Goal: Task Accomplishment & Management: Use online tool/utility

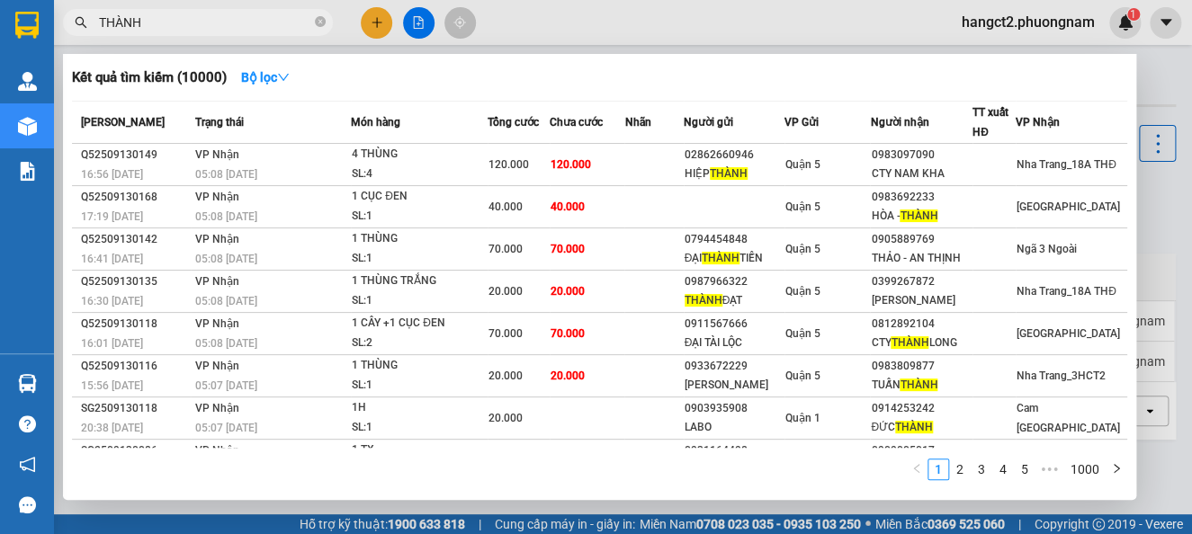
click at [263, 26] on input "THÀNH" at bounding box center [205, 23] width 212 height 20
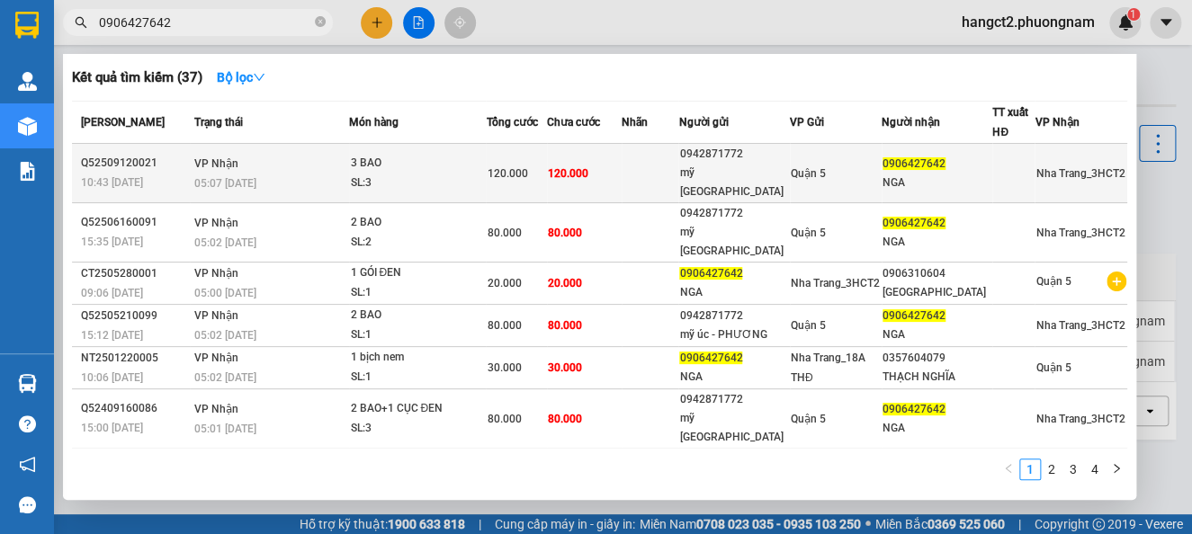
type input "0906427642"
click at [649, 176] on td at bounding box center [651, 173] width 58 height 59
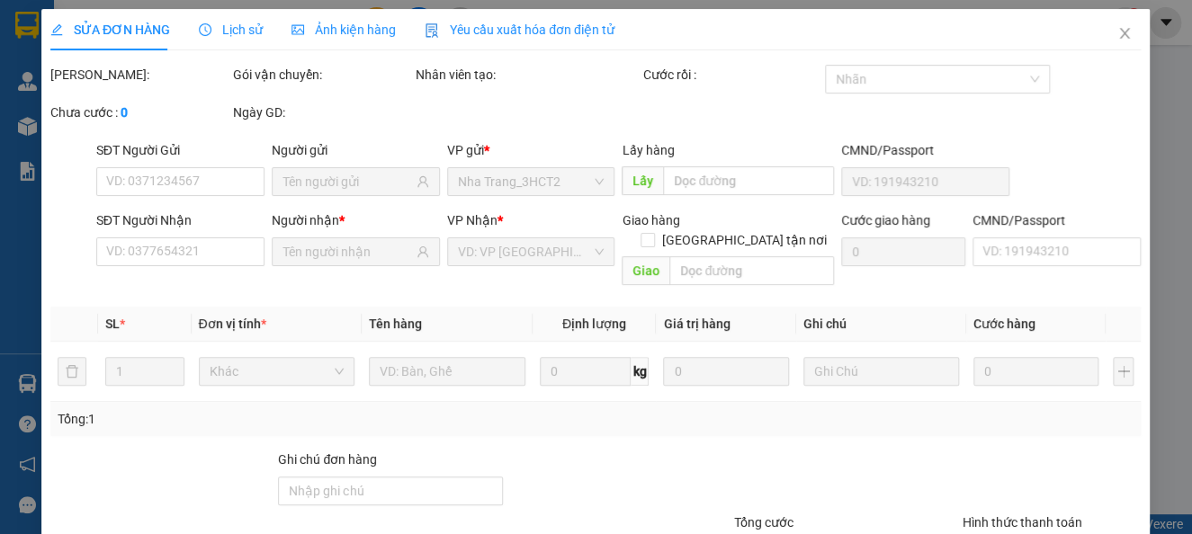
type input "0942871772"
type input "mỹ [GEOGRAPHIC_DATA]"
type input "0906427642"
type input "NGA"
type input "120.000"
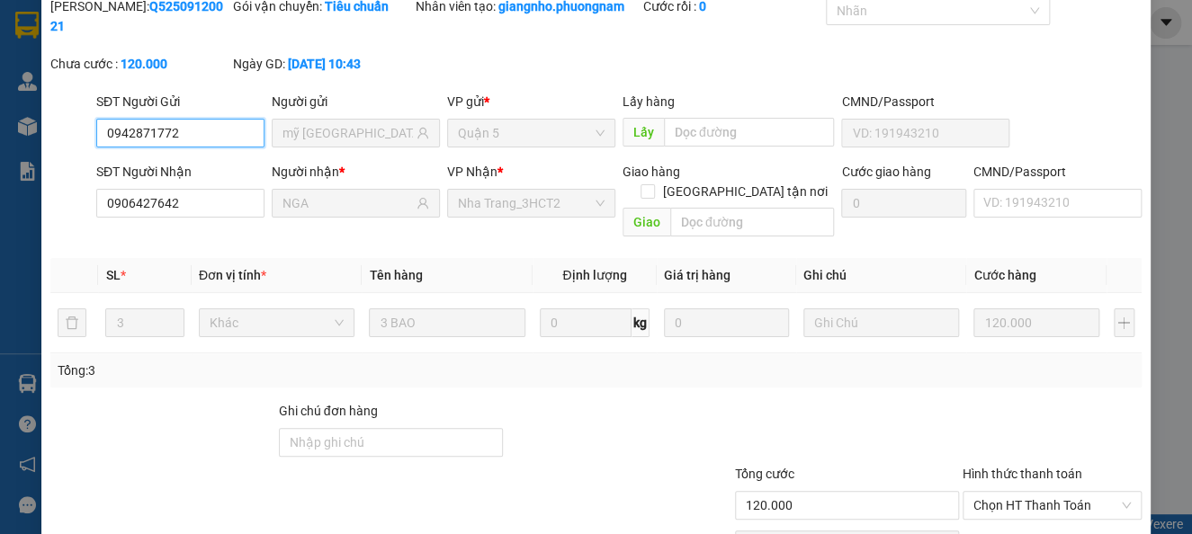
scroll to position [154, 0]
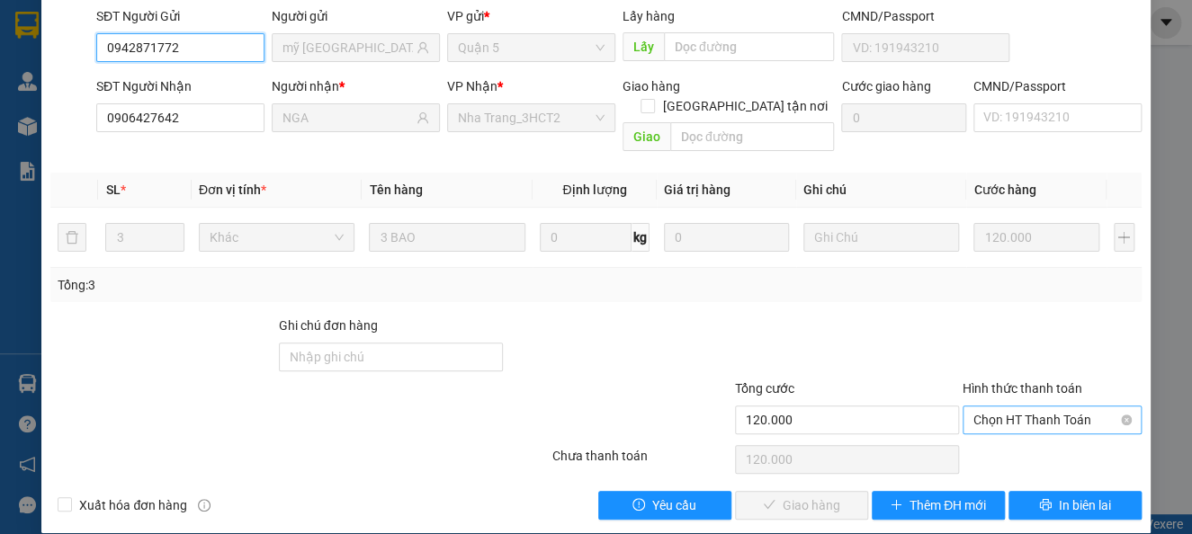
click at [1000, 407] on span "Chọn HT Thanh Toán" at bounding box center [1052, 420] width 157 height 27
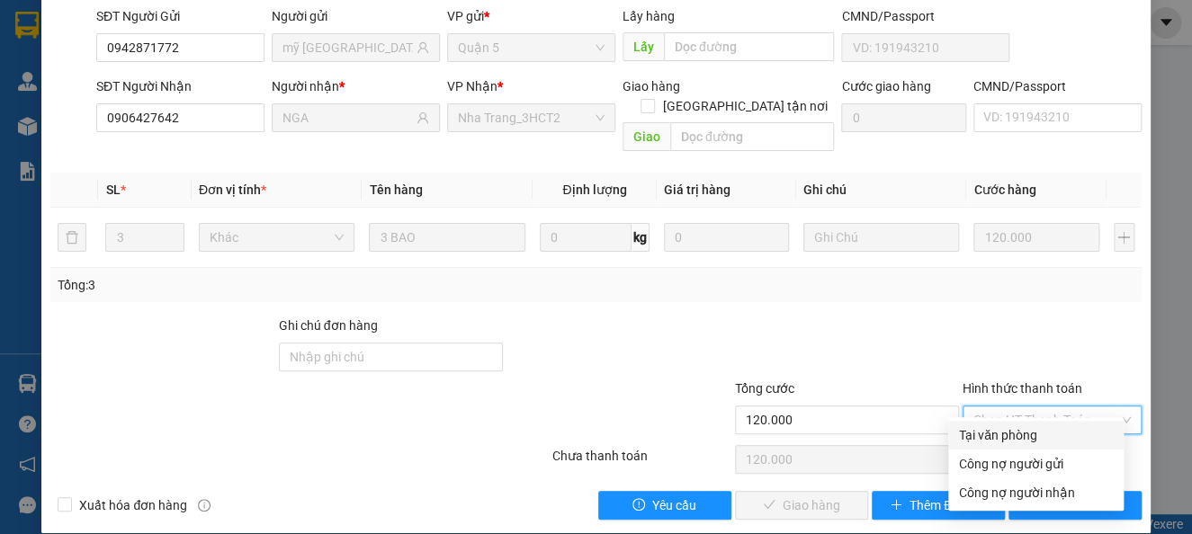
click at [1004, 438] on div "Tại văn phòng" at bounding box center [1036, 436] width 154 height 20
type input "0"
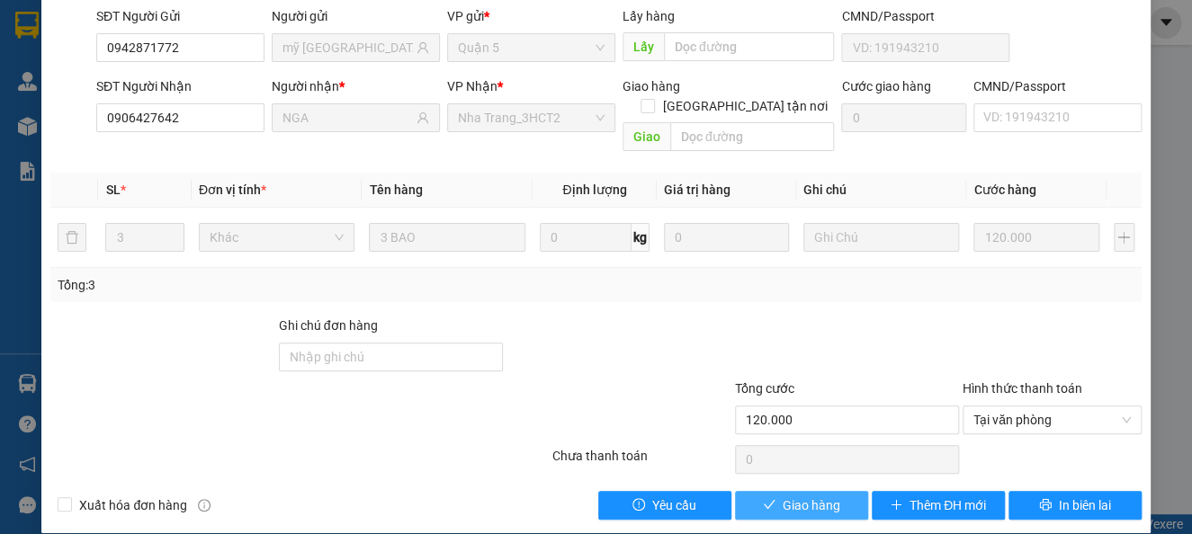
click at [795, 495] on button "Giao hàng" at bounding box center [801, 505] width 133 height 29
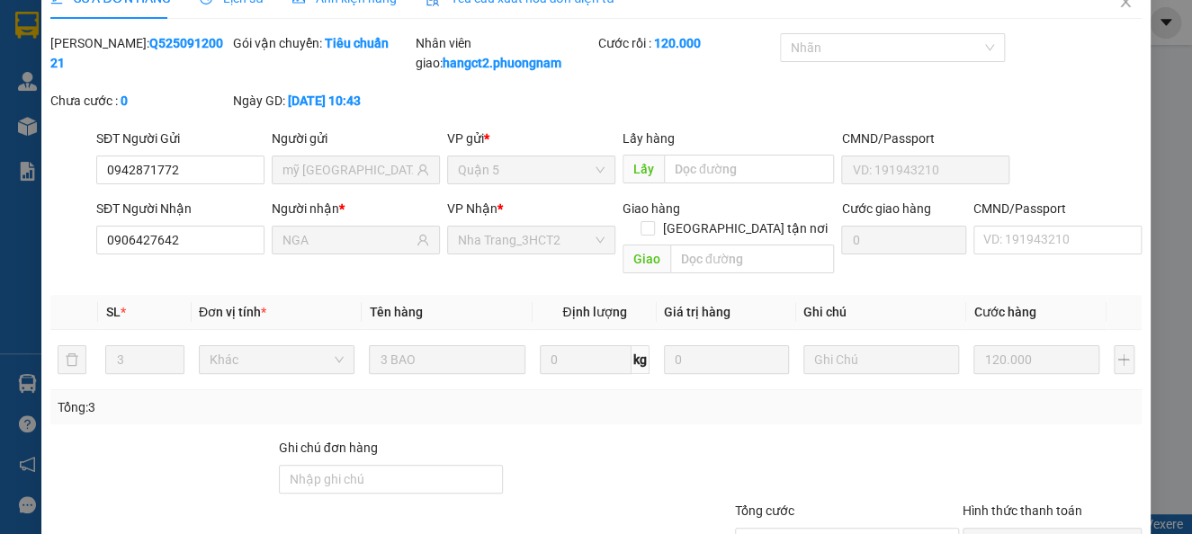
scroll to position [0, 0]
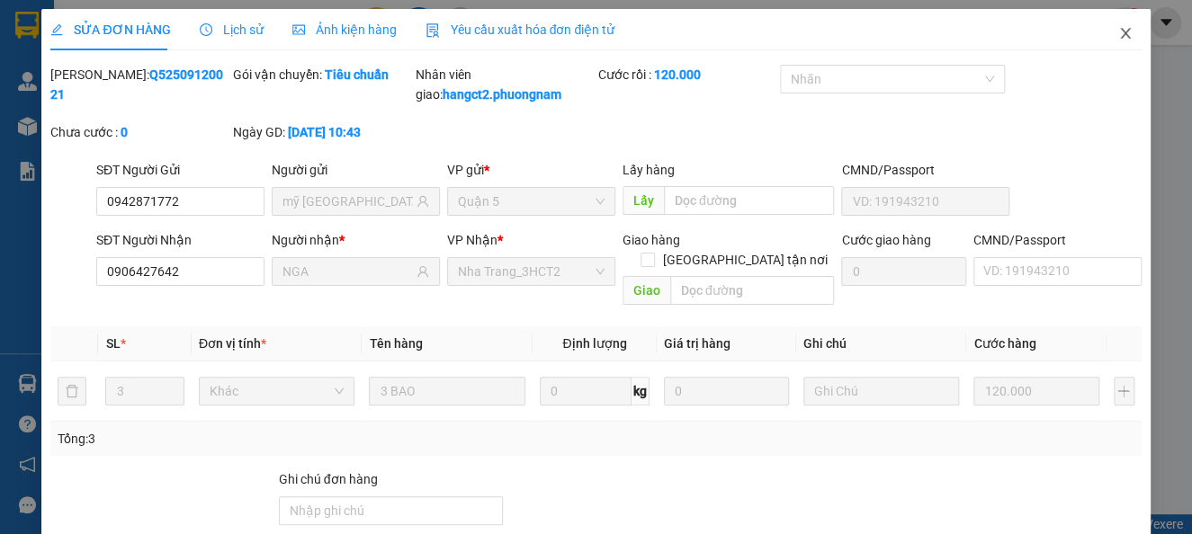
click at [1118, 40] on icon "close" at bounding box center [1125, 33] width 14 height 14
